Goal: Transaction & Acquisition: Subscribe to service/newsletter

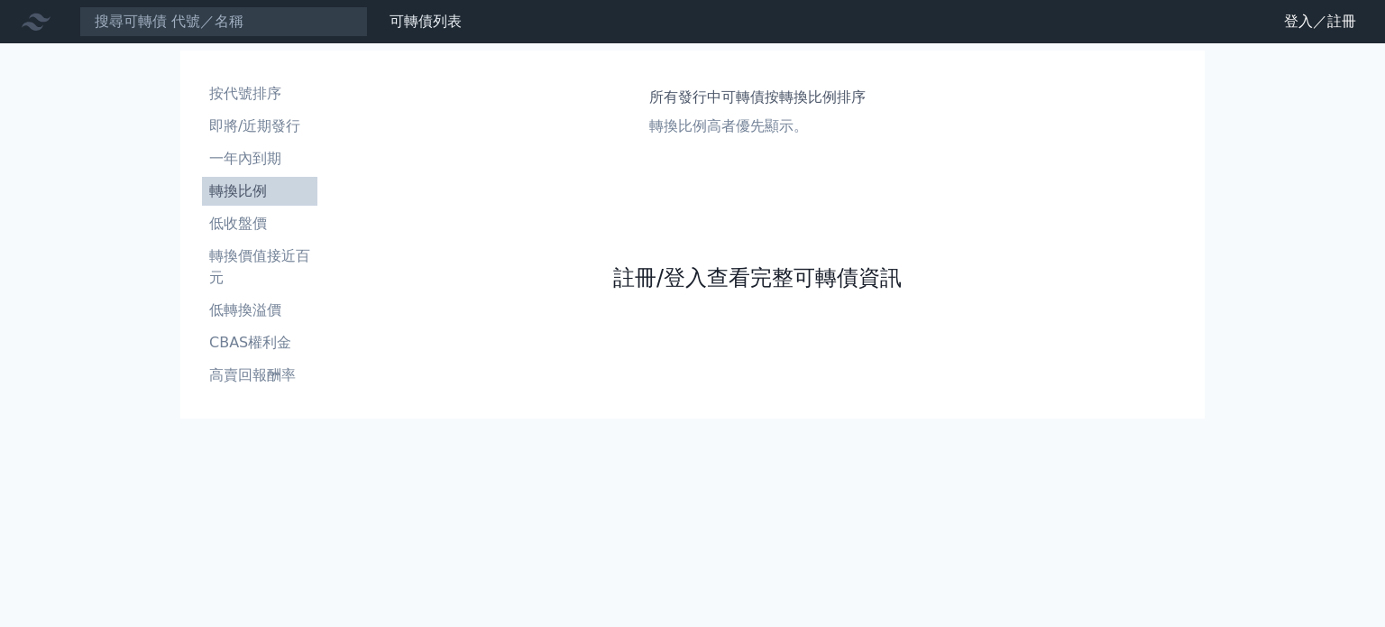
click at [689, 289] on link "註冊/登入查看完整可轉債資訊" at bounding box center [757, 277] width 289 height 29
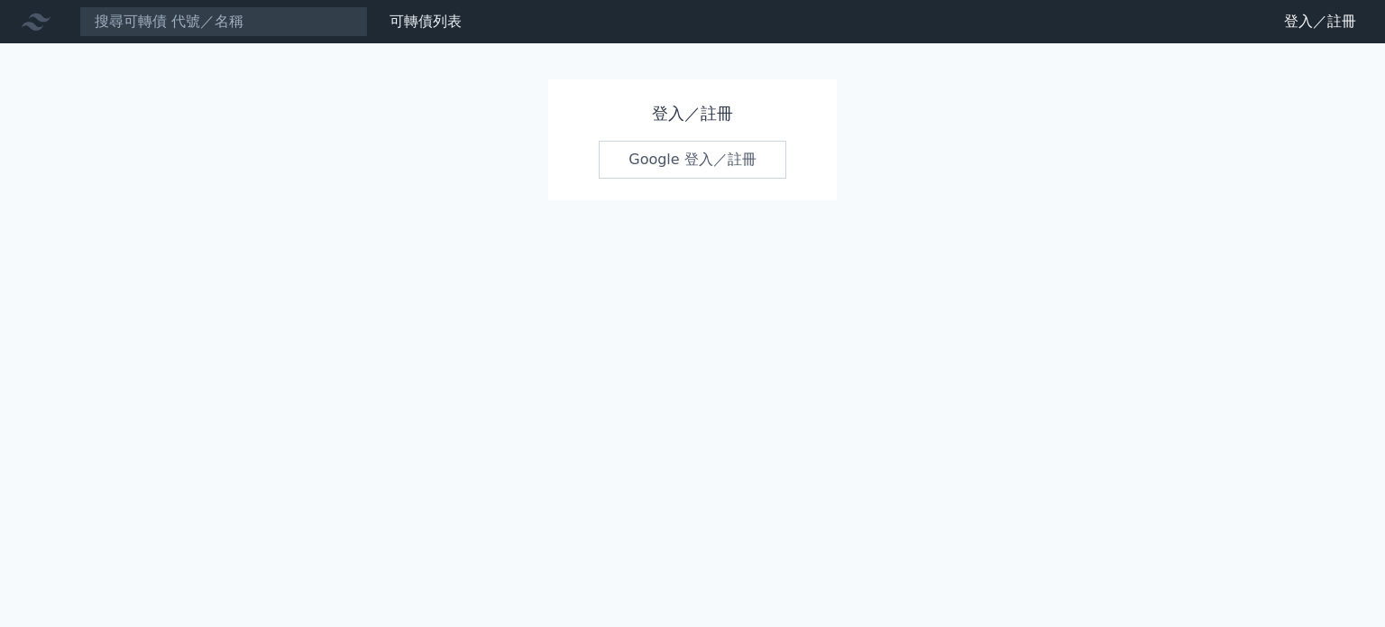
click at [667, 154] on link "Google 登入／註冊" at bounding box center [693, 160] width 188 height 38
